Goal: Task Accomplishment & Management: Use online tool/utility

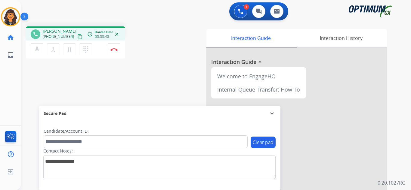
click at [77, 36] on mat-icon "content_copy" at bounding box center [79, 36] width 5 height 5
click at [119, 48] on button "Disconnect" at bounding box center [114, 49] width 13 height 13
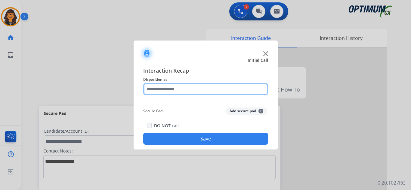
click at [177, 90] on input "text" at bounding box center [205, 89] width 125 height 12
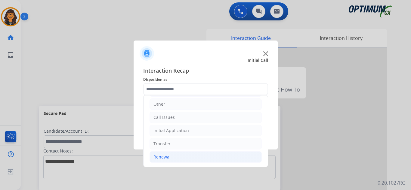
click at [161, 157] on div "Renewal" at bounding box center [161, 157] width 17 height 6
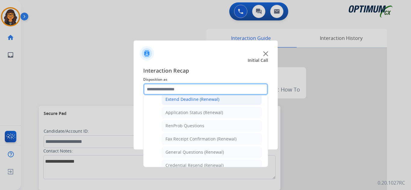
scroll to position [142, 0]
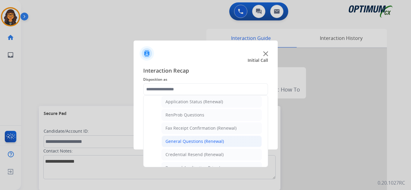
click at [202, 141] on div "General Questions (Renewal)" at bounding box center [194, 142] width 58 height 6
type input "**********"
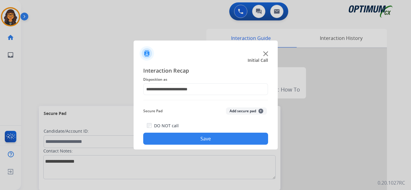
click at [202, 141] on button "Save" at bounding box center [205, 139] width 125 height 12
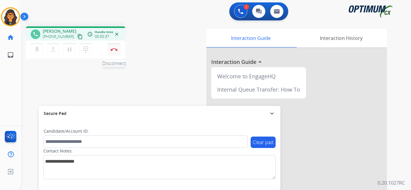
click at [111, 51] on button "Disconnect" at bounding box center [114, 49] width 13 height 13
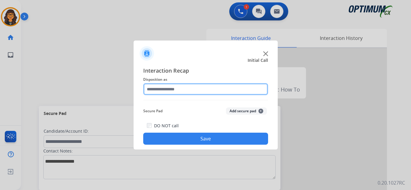
click at [162, 91] on input "text" at bounding box center [205, 89] width 125 height 12
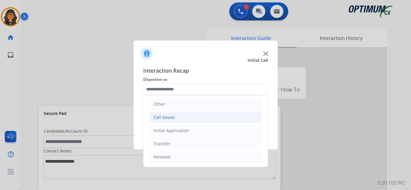
click at [166, 116] on div "Call Issues" at bounding box center [163, 118] width 21 height 6
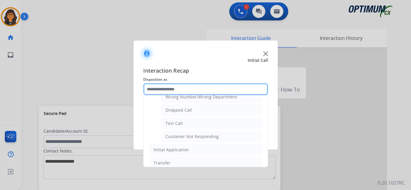
scroll to position [101, 0]
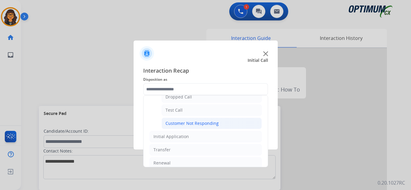
click at [201, 125] on div "Customer Not Responding" at bounding box center [191, 124] width 53 height 6
type input "**********"
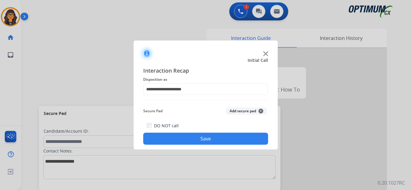
click at [197, 138] on button "Save" at bounding box center [205, 139] width 125 height 12
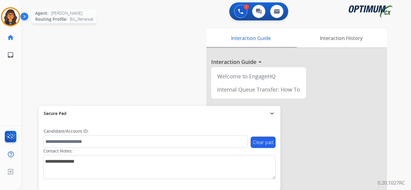
click at [12, 17] on img at bounding box center [10, 16] width 17 height 17
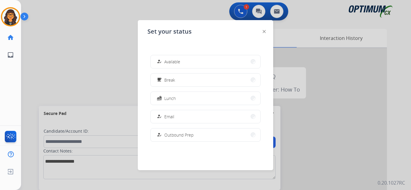
drag, startPoint x: 173, startPoint y: 62, endPoint x: 155, endPoint y: 60, distance: 17.8
click at [173, 62] on span "Available" at bounding box center [172, 62] width 16 height 6
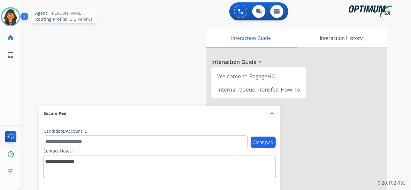
click at [9, 22] on img at bounding box center [10, 16] width 17 height 17
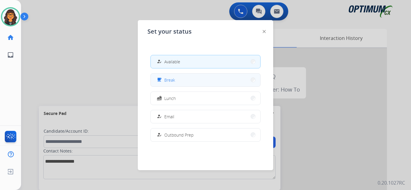
click at [192, 82] on button "free_breakfast Break" at bounding box center [205, 80] width 109 height 13
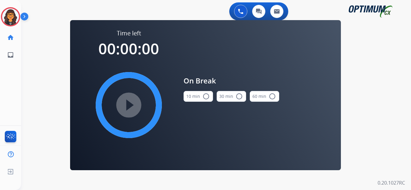
click at [204, 100] on mat-icon "radio_button_unchecked" at bounding box center [205, 96] width 7 height 7
drag, startPoint x: 128, startPoint y: 106, endPoint x: 245, endPoint y: 115, distance: 117.3
click at [128, 106] on mat-icon "play_circle_filled" at bounding box center [128, 105] width 7 height 7
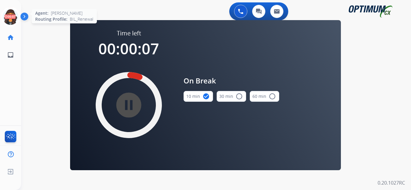
click at [10, 15] on icon at bounding box center [11, 17] width 20 height 20
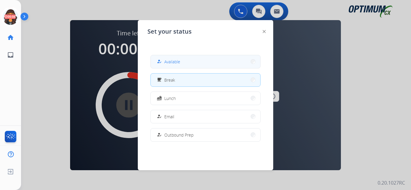
click at [171, 60] on span "Available" at bounding box center [172, 62] width 16 height 6
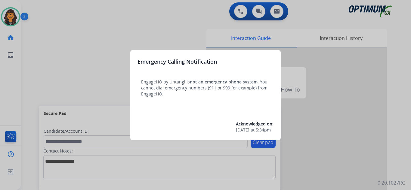
click at [45, 16] on div at bounding box center [205, 95] width 411 height 190
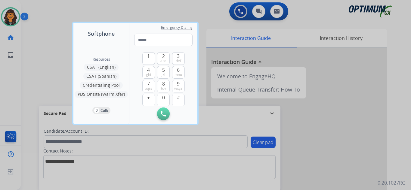
click at [45, 15] on div at bounding box center [205, 95] width 411 height 190
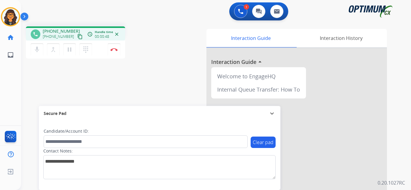
click at [77, 38] on mat-icon "content_copy" at bounding box center [79, 36] width 5 height 5
click at [115, 50] on img at bounding box center [113, 49] width 7 height 3
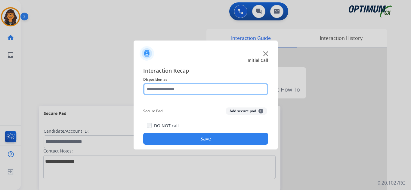
click at [159, 88] on input "text" at bounding box center [205, 89] width 125 height 12
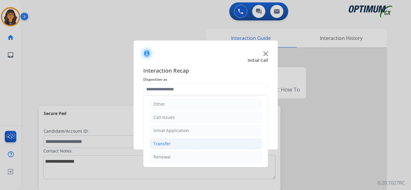
drag, startPoint x: 166, startPoint y: 158, endPoint x: 189, endPoint y: 143, distance: 27.7
click at [166, 158] on div "Renewal" at bounding box center [161, 157] width 17 height 6
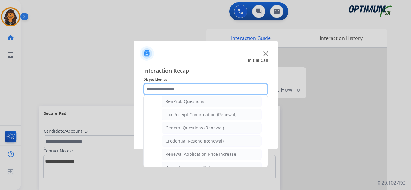
scroll to position [161, 0]
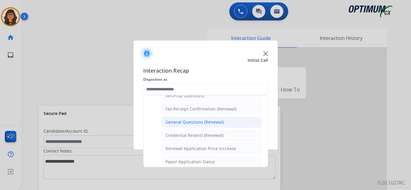
click at [199, 123] on div "General Questions (Renewal)" at bounding box center [194, 122] width 58 height 6
type input "**********"
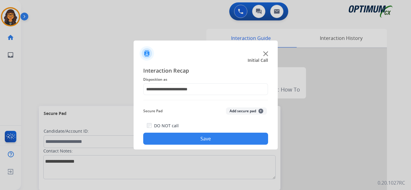
click at [199, 138] on button "Save" at bounding box center [205, 139] width 125 height 12
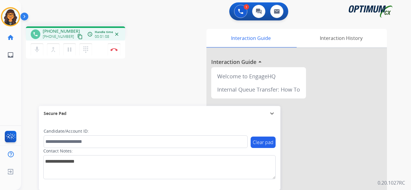
click at [77, 36] on mat-icon "content_copy" at bounding box center [79, 36] width 5 height 5
click at [112, 51] on button "Disconnect" at bounding box center [114, 49] width 13 height 13
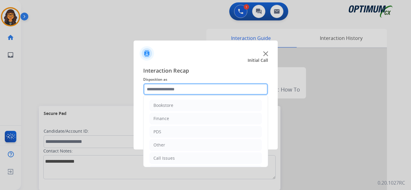
click at [155, 88] on input "text" at bounding box center [205, 89] width 125 height 12
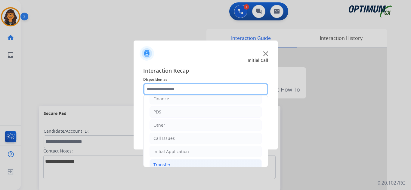
scroll to position [41, 0]
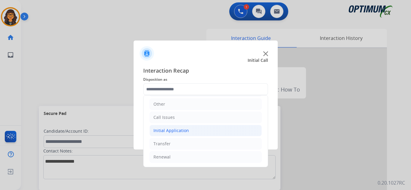
click at [171, 132] on div "Initial Application" at bounding box center [170, 131] width 35 height 6
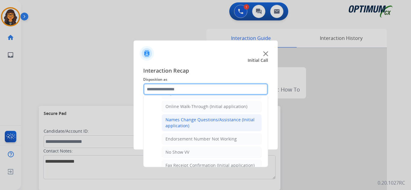
scroll to position [161, 0]
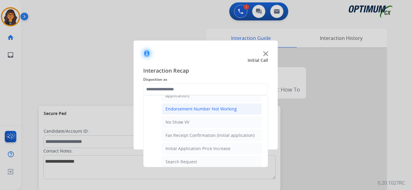
click at [218, 109] on div "Endorsement Number Not Working" at bounding box center [200, 109] width 71 height 6
type input "**********"
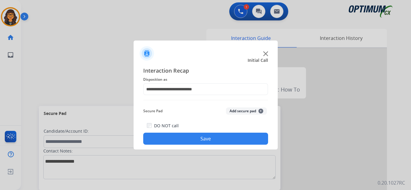
click at [191, 136] on button "Save" at bounding box center [205, 139] width 125 height 12
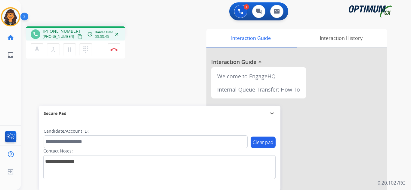
click at [77, 36] on mat-icon "content_copy" at bounding box center [79, 36] width 5 height 5
click at [115, 49] on img at bounding box center [113, 49] width 7 height 3
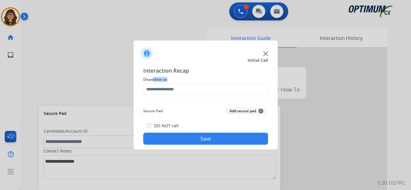
click at [154, 83] on div "Interaction Recap Disposition as Secure Pad Add secure pad + DO NOT call Save" at bounding box center [205, 105] width 125 height 78
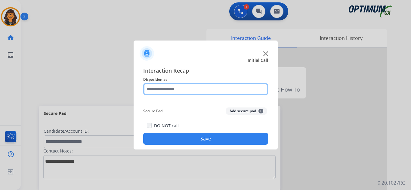
click at [172, 89] on input "text" at bounding box center [205, 89] width 125 height 12
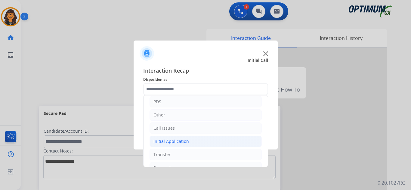
drag, startPoint x: 178, startPoint y: 142, endPoint x: 180, endPoint y: 140, distance: 3.4
click at [178, 142] on div "Initial Application" at bounding box center [170, 142] width 35 height 6
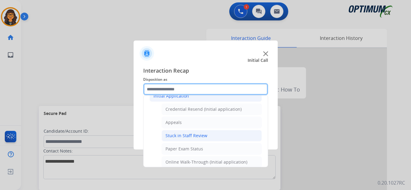
scroll to position [90, 0]
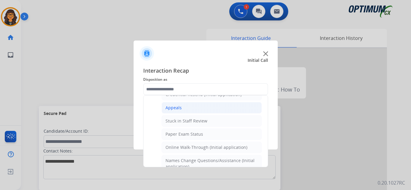
click at [174, 111] on div "Appeals" at bounding box center [173, 108] width 16 height 6
type input "*******"
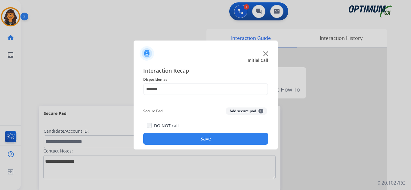
click at [192, 135] on button "Save" at bounding box center [205, 139] width 125 height 12
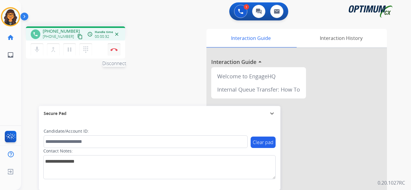
click at [115, 47] on button "Disconnect" at bounding box center [114, 49] width 13 height 13
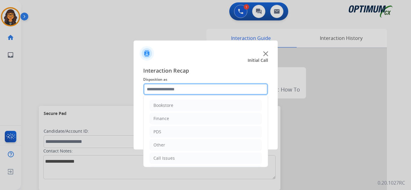
click at [159, 86] on input "text" at bounding box center [205, 89] width 125 height 12
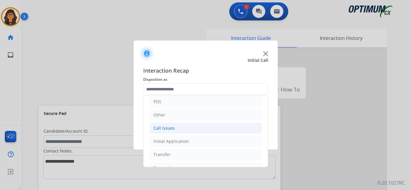
click at [172, 133] on li "Call Issues" at bounding box center [205, 128] width 112 height 11
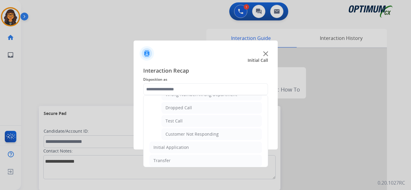
click at [196, 132] on div "Customer Not Responding" at bounding box center [191, 134] width 53 height 6
type input "**********"
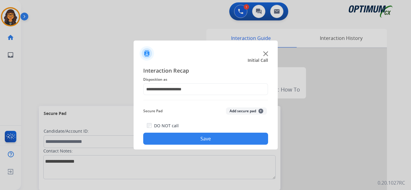
click at [192, 138] on button "Save" at bounding box center [205, 139] width 125 height 12
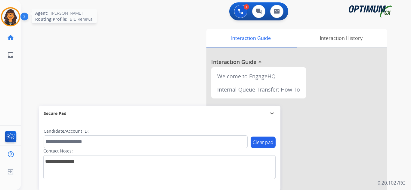
click at [8, 15] on img at bounding box center [10, 16] width 17 height 17
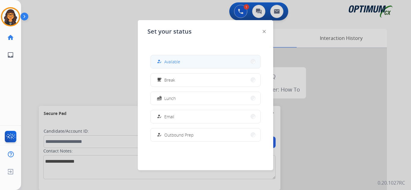
click at [192, 60] on button "how_to_reg Available" at bounding box center [205, 61] width 109 height 13
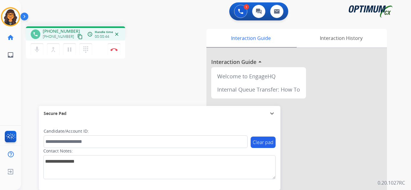
click at [76, 33] on button "content_copy" at bounding box center [79, 36] width 7 height 7
click at [115, 46] on button "Disconnect" at bounding box center [114, 49] width 13 height 13
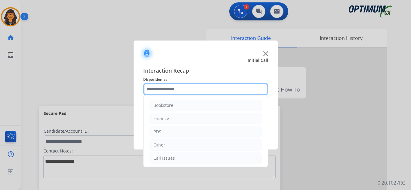
click at [169, 87] on input "text" at bounding box center [205, 89] width 125 height 12
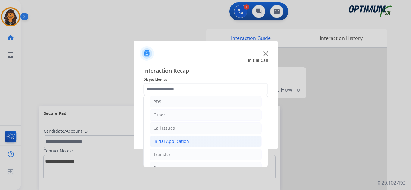
click at [171, 144] on div "Initial Application" at bounding box center [170, 142] width 35 height 6
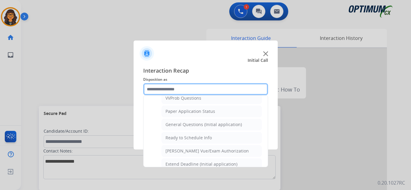
scroll to position [361, 0]
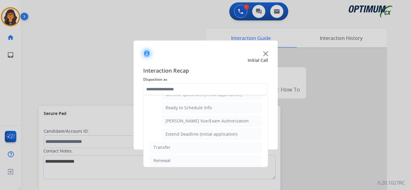
click at [211, 118] on div "[PERSON_NAME] Vue/Exam Authorization" at bounding box center [206, 121] width 83 height 6
type input "**********"
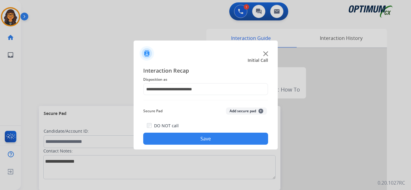
click at [192, 134] on button "Save" at bounding box center [205, 139] width 125 height 12
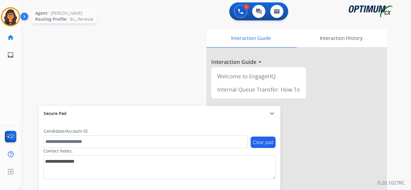
click at [2, 16] on div at bounding box center [10, 16] width 19 height 19
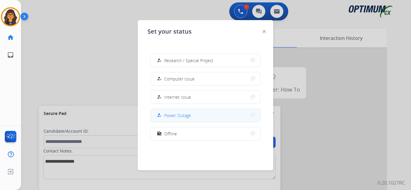
scroll to position [150, 0]
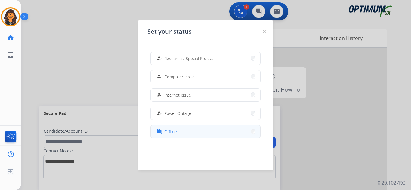
click at [172, 132] on span "Offline" at bounding box center [170, 132] width 13 height 6
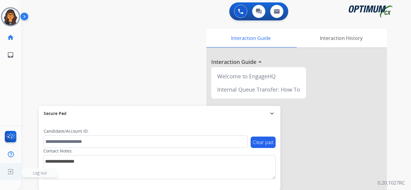
click at [9, 172] on img at bounding box center [10, 171] width 11 height 11
